Goal: Navigation & Orientation: Find specific page/section

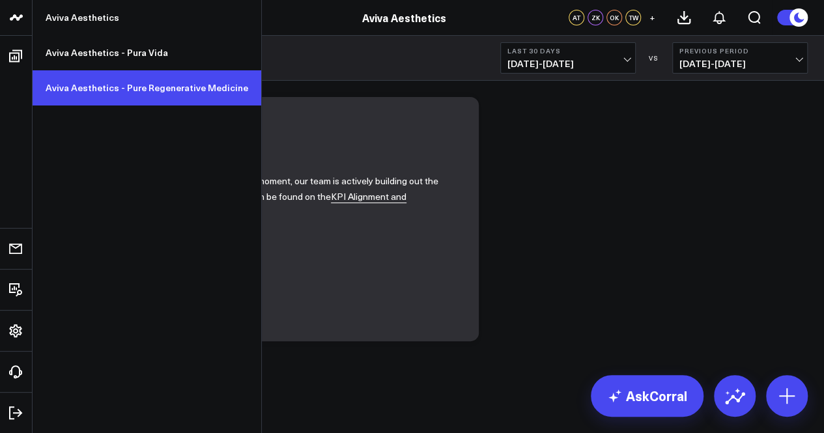
click at [94, 80] on link "Aviva Aesthetics - Pure Regenerative Medicine" at bounding box center [147, 87] width 229 height 35
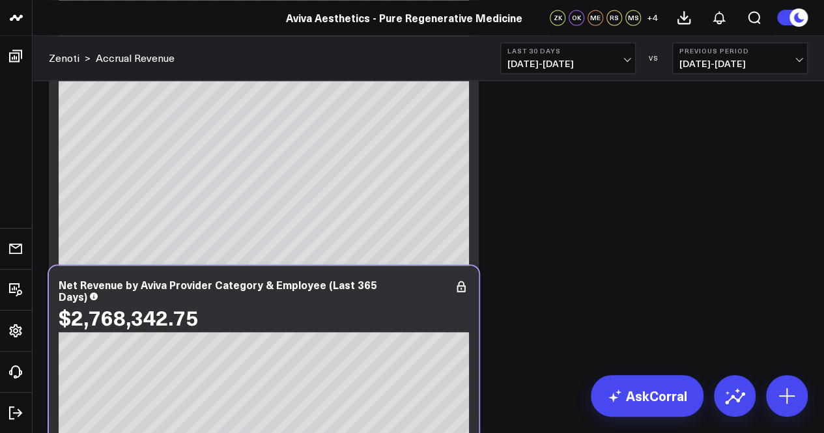
scroll to position [1015, 0]
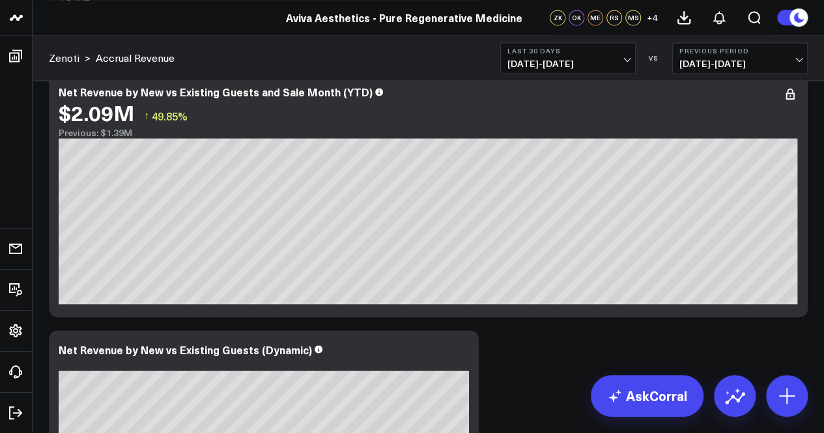
scroll to position [5870, 0]
